Goal: Task Accomplishment & Management: Use online tool/utility

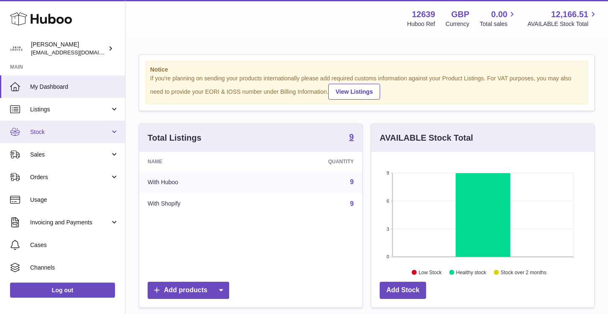
scroll to position [131, 223]
click at [86, 134] on span "Stock" at bounding box center [70, 132] width 80 height 8
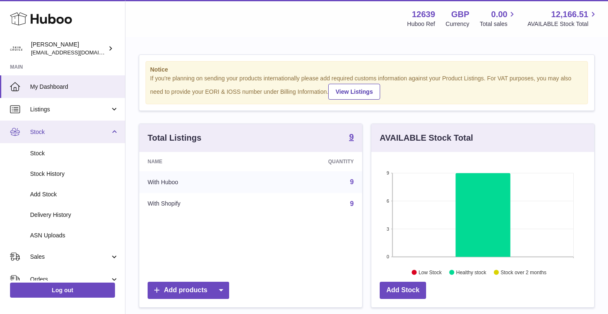
click at [87, 128] on span "Stock" at bounding box center [70, 132] width 80 height 8
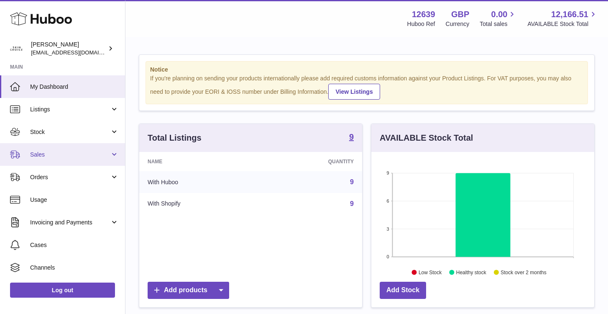
click at [79, 163] on link "Sales" at bounding box center [62, 154] width 125 height 23
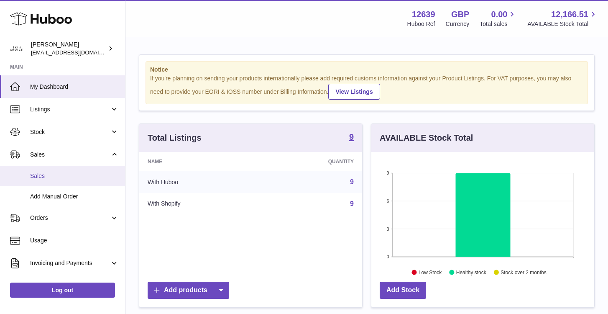
click at [79, 174] on span "Sales" at bounding box center [74, 176] width 89 height 8
click at [81, 174] on span "Sales" at bounding box center [74, 176] width 89 height 8
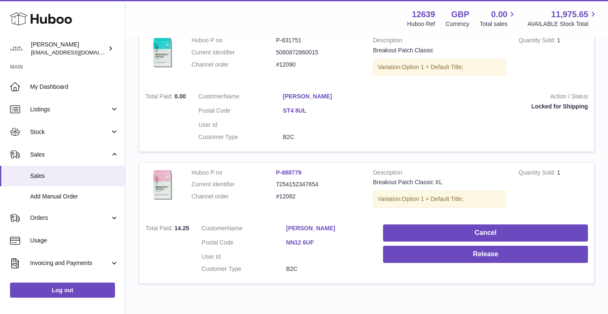
scroll to position [1136, 0]
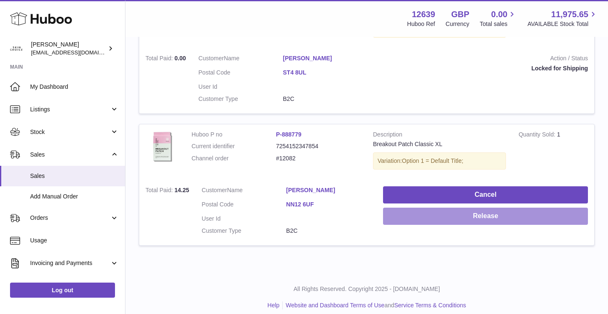
click at [451, 208] on button "Release" at bounding box center [485, 216] width 205 height 17
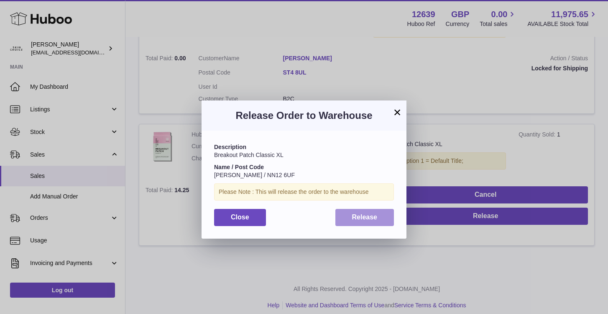
click at [378, 215] on button "Release" at bounding box center [365, 217] width 59 height 17
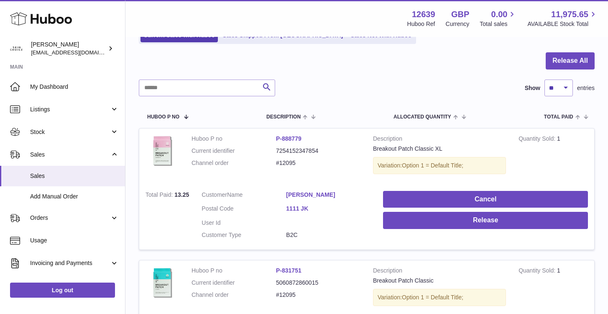
scroll to position [0, 0]
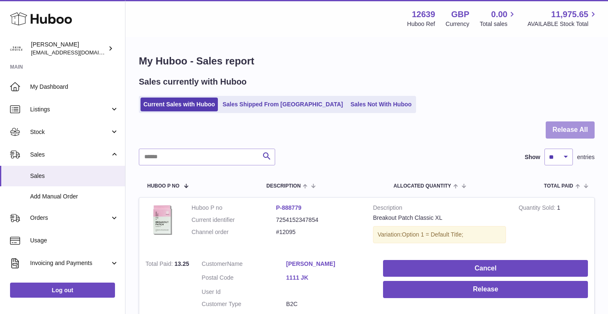
click at [578, 128] on button "Release All" at bounding box center [570, 129] width 49 height 17
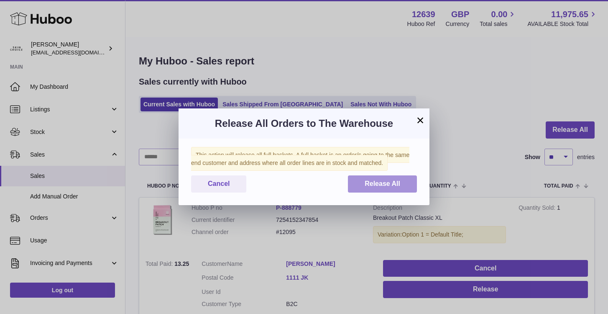
click at [407, 186] on button "Release All" at bounding box center [382, 183] width 69 height 17
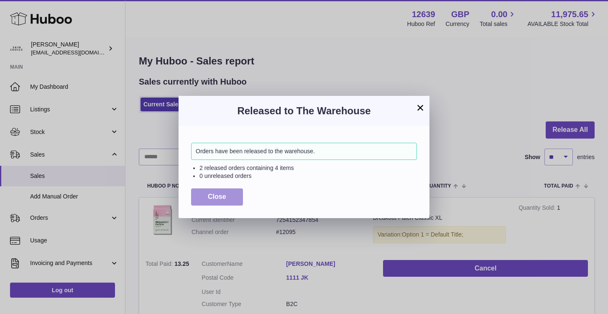
click at [232, 200] on button "Close" at bounding box center [217, 196] width 52 height 17
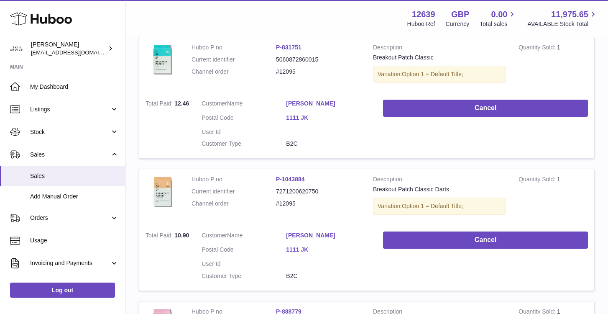
scroll to position [407, 0]
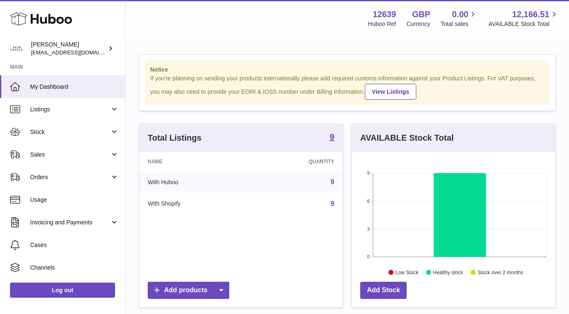
scroll to position [131, 203]
